Goal: Information Seeking & Learning: Learn about a topic

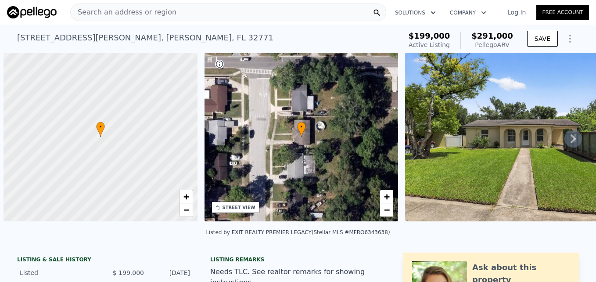
scroll to position [0, 4]
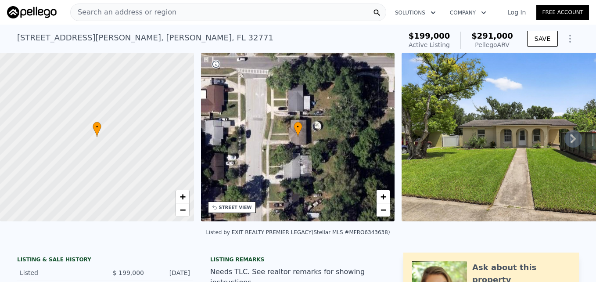
click at [171, 15] on div "Search an address or region" at bounding box center [228, 13] width 316 height 18
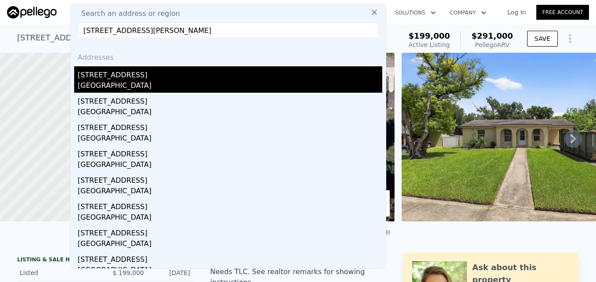
type input "[STREET_ADDRESS][PERSON_NAME]"
click at [180, 78] on div "[STREET_ADDRESS]" at bounding box center [230, 73] width 305 height 14
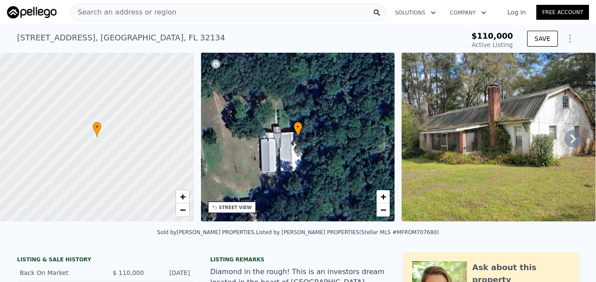
click at [571, 142] on icon at bounding box center [573, 138] width 5 height 9
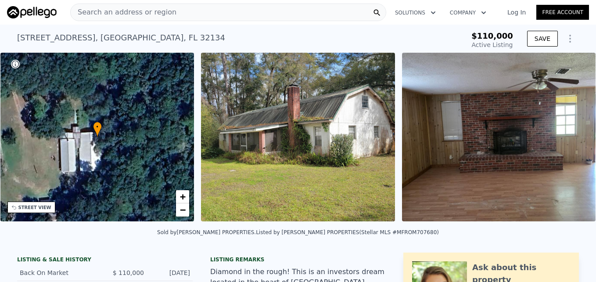
scroll to position [0, 205]
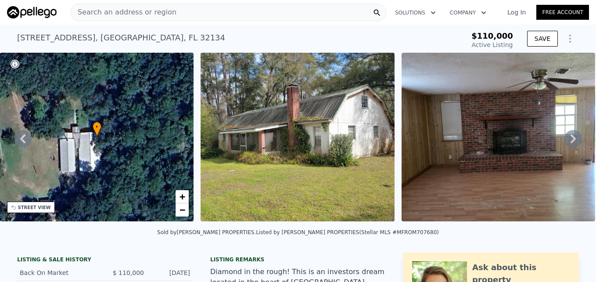
click at [571, 142] on icon at bounding box center [573, 138] width 5 height 9
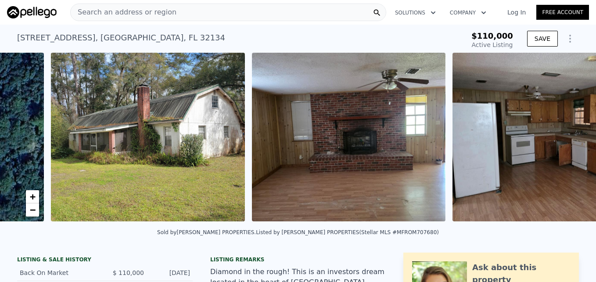
scroll to position [0, 402]
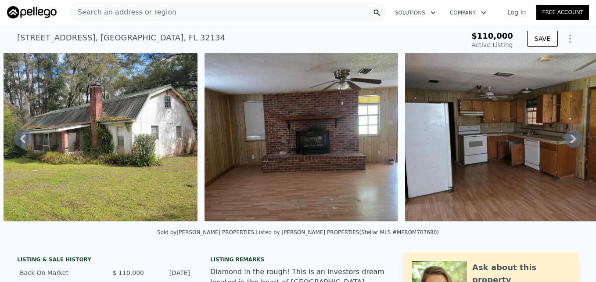
click at [571, 142] on icon at bounding box center [573, 138] width 5 height 9
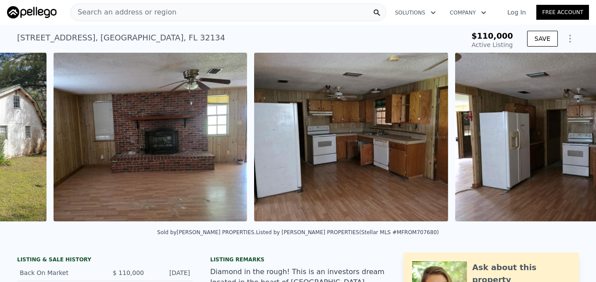
scroll to position [0, 603]
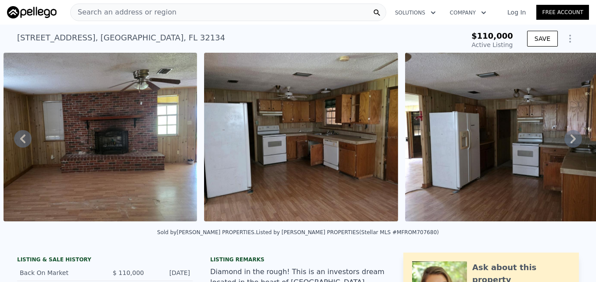
click at [571, 142] on icon at bounding box center [573, 138] width 5 height 9
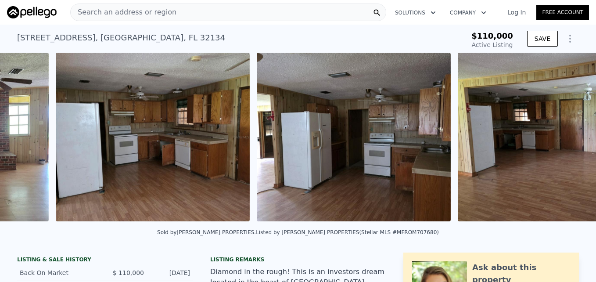
scroll to position [0, 804]
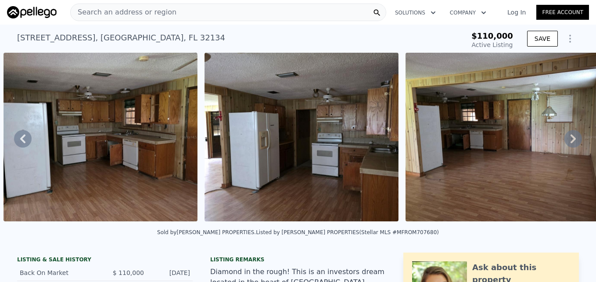
click at [571, 142] on icon at bounding box center [573, 138] width 5 height 9
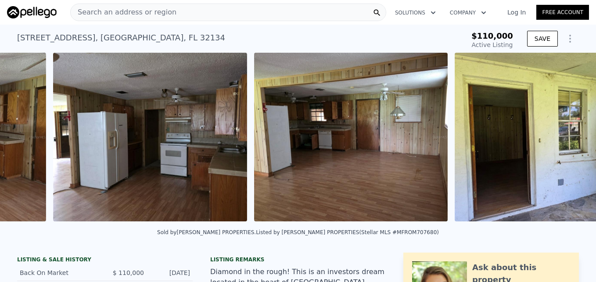
scroll to position [0, 1005]
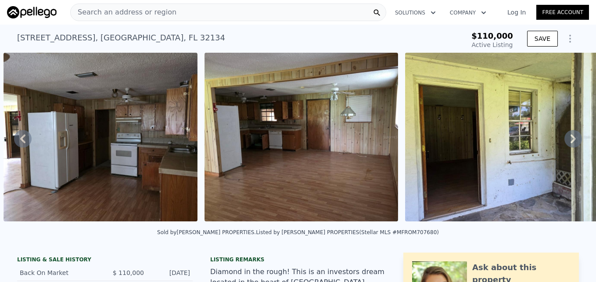
click at [571, 142] on icon at bounding box center [573, 138] width 5 height 9
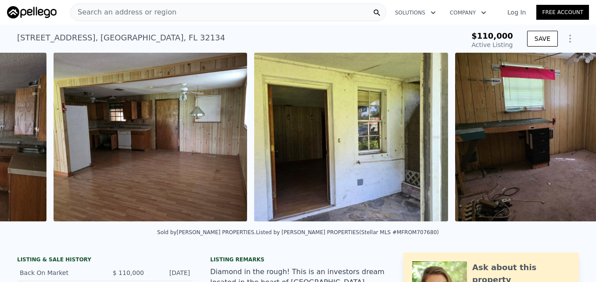
scroll to position [0, 1206]
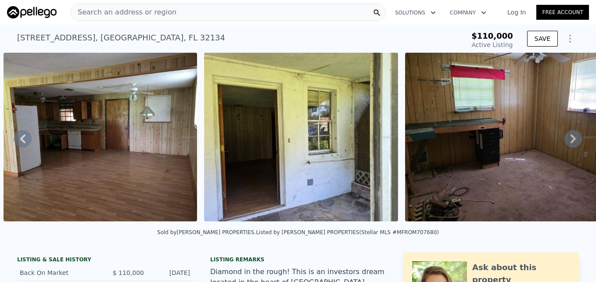
click at [571, 142] on icon at bounding box center [573, 138] width 5 height 9
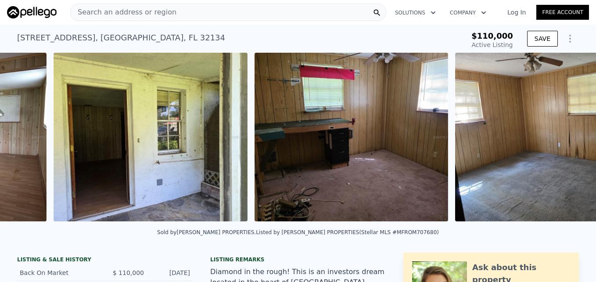
scroll to position [0, 1406]
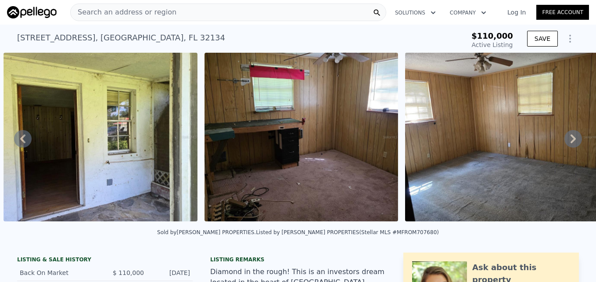
click at [571, 142] on icon at bounding box center [573, 138] width 5 height 9
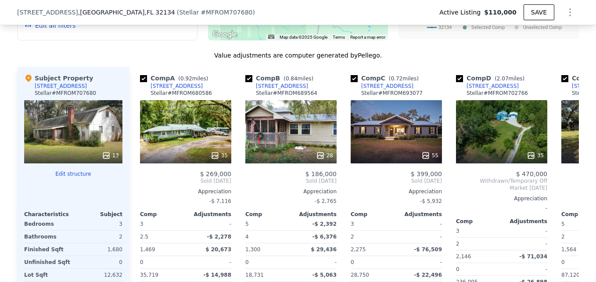
scroll to position [899, 0]
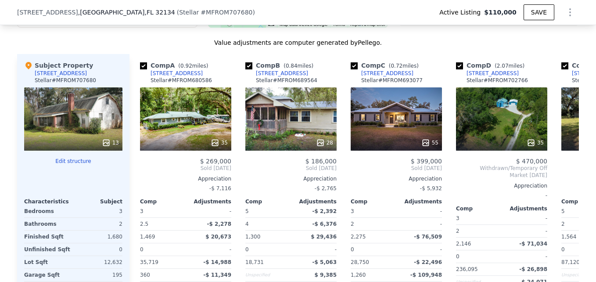
click at [72, 103] on div "13" at bounding box center [73, 118] width 98 height 63
